Goal: Find specific page/section: Find specific page/section

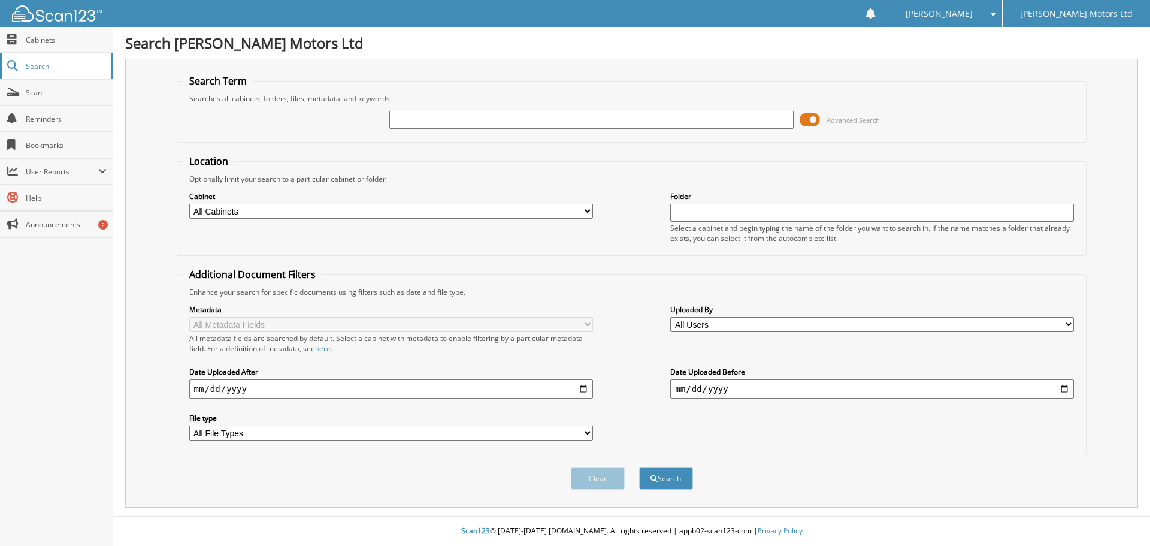
click at [52, 65] on span "Search" at bounding box center [65, 66] width 79 height 10
click at [443, 122] on input "text" at bounding box center [591, 120] width 404 height 18
type input "843524"
click at [639, 467] on button "Search" at bounding box center [666, 478] width 54 height 22
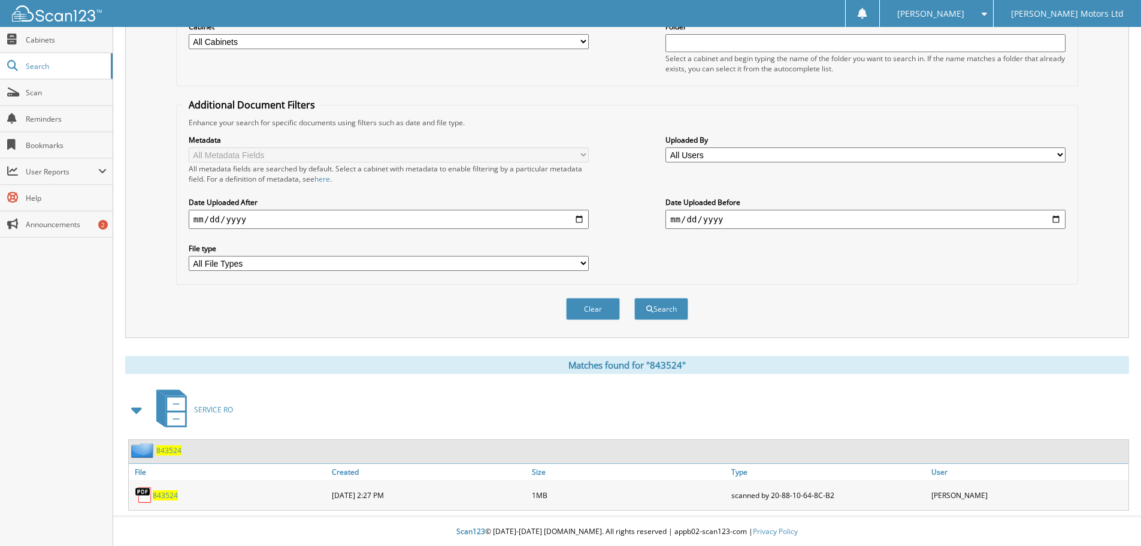
scroll to position [171, 0]
click at [165, 495] on span "843524" at bounding box center [165, 495] width 25 height 10
click at [784, 288] on div "Clear Search" at bounding box center [627, 308] width 902 height 49
